Goal: Information Seeking & Learning: Check status

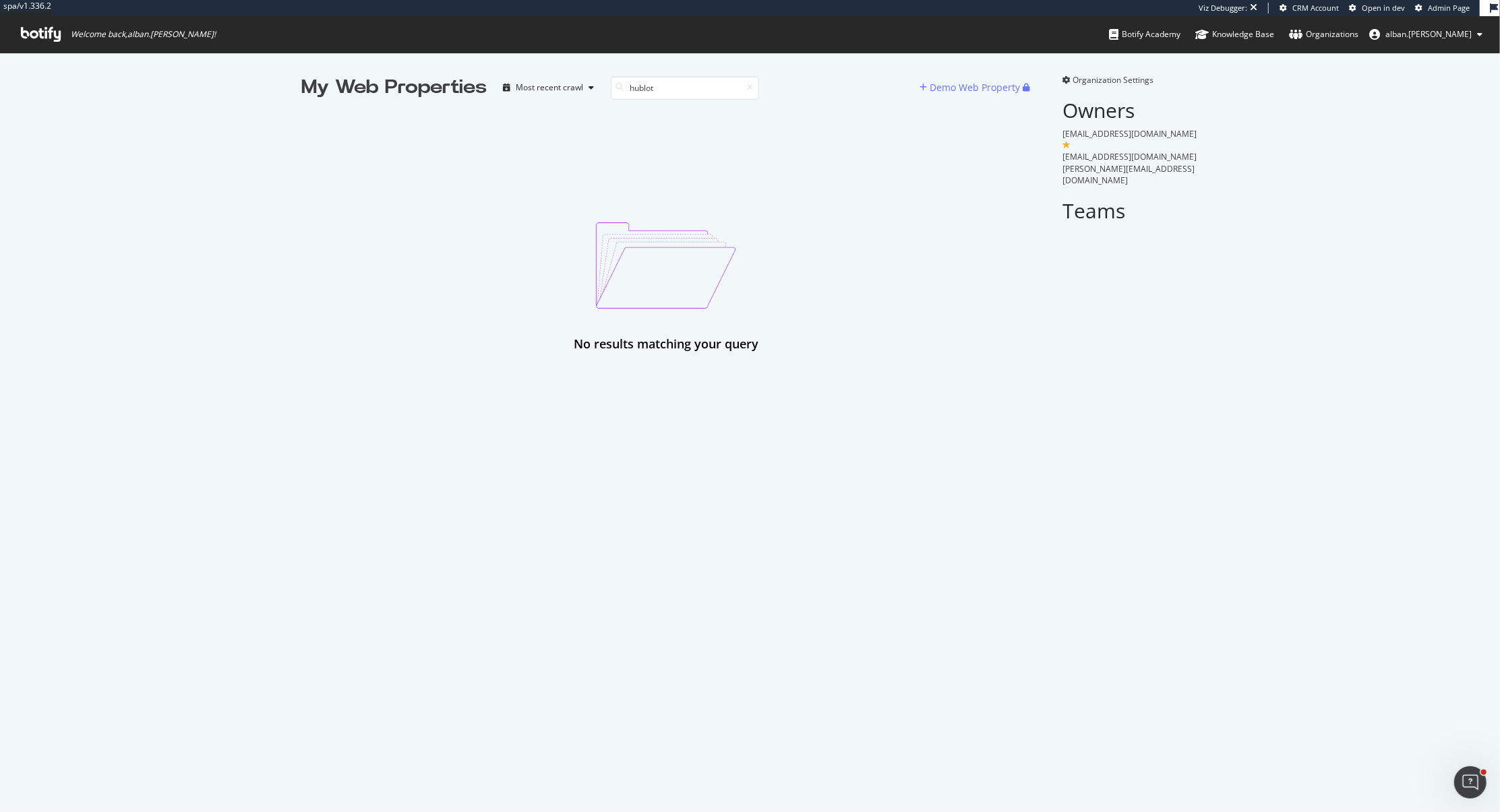
type input "hublot"
click at [1441, 8] on span "Admin Page" at bounding box center [1448, 7] width 42 height 10
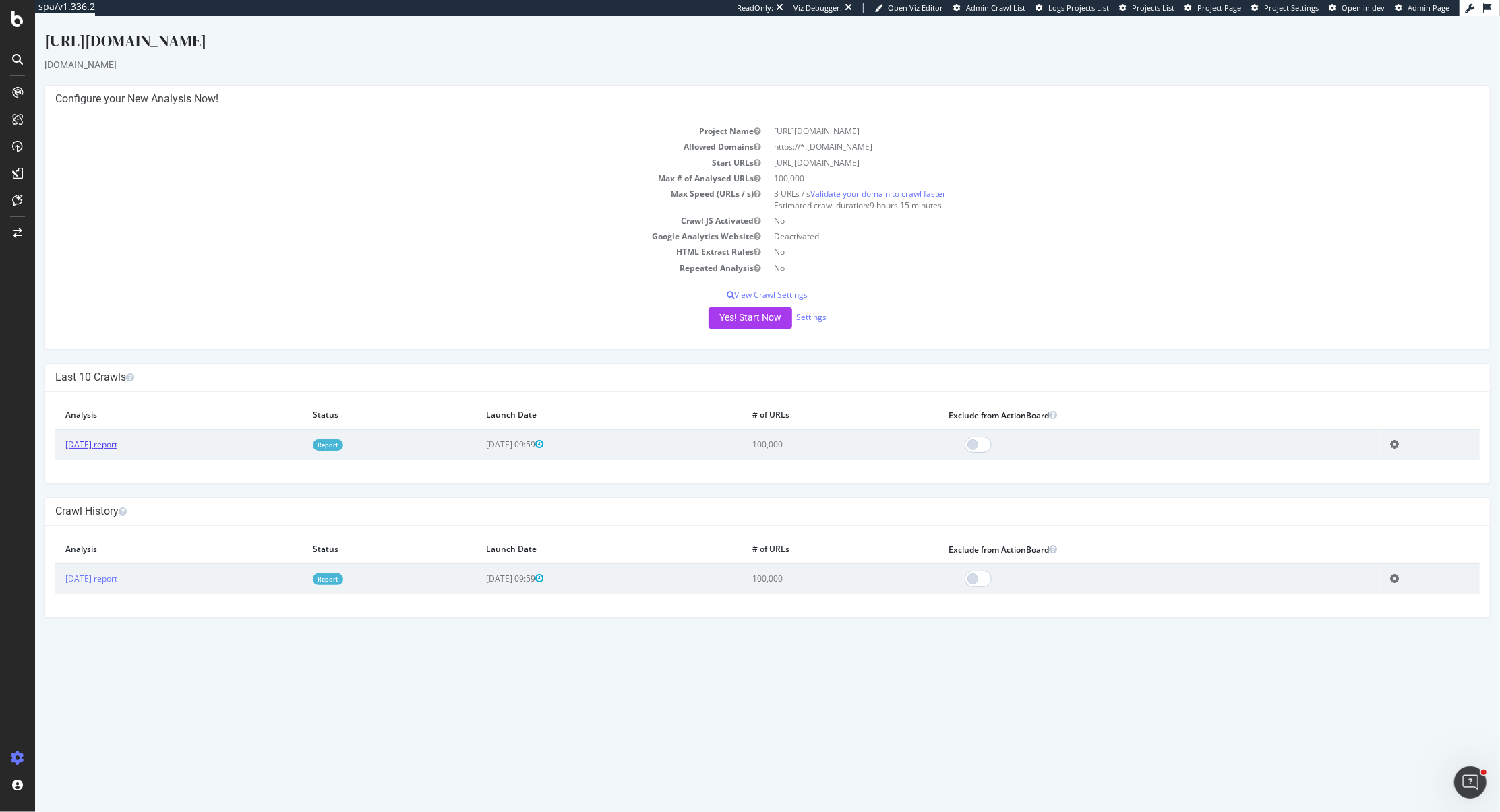
click at [117, 442] on link "2025 Jul. 18th report" at bounding box center [92, 444] width 52 height 12
